Goal: Task Accomplishment & Management: Manage account settings

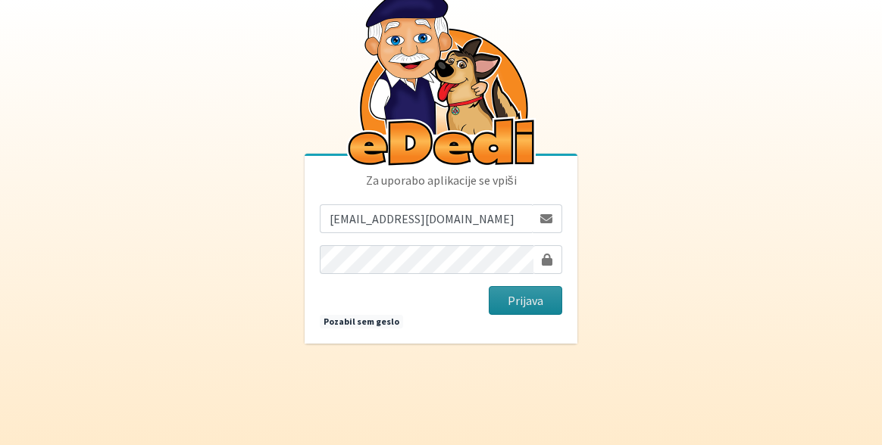
click at [536, 308] on button "Prijava" at bounding box center [525, 300] width 73 height 29
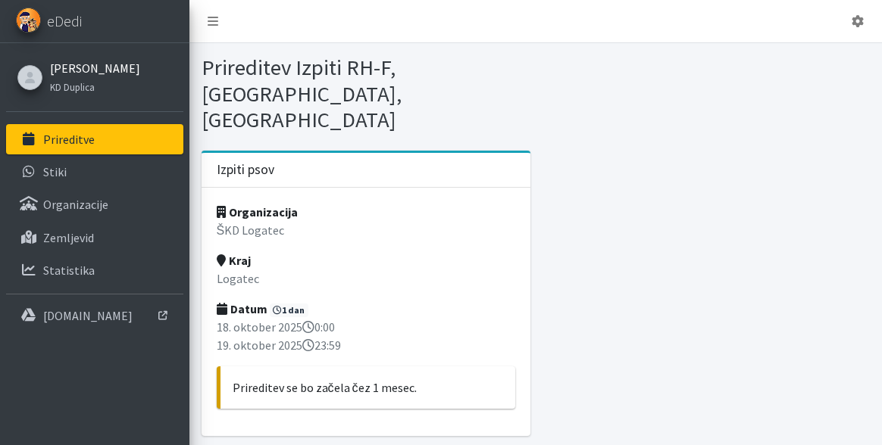
click at [98, 73] on link "Saša Repanšek" at bounding box center [95, 68] width 90 height 18
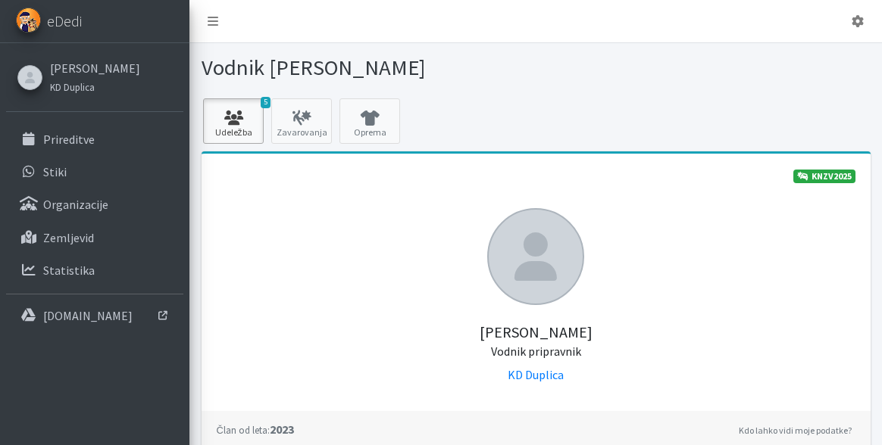
click at [249, 125] on icon at bounding box center [234, 118] width 52 height 15
